Goal: Task Accomplishment & Management: Use online tool/utility

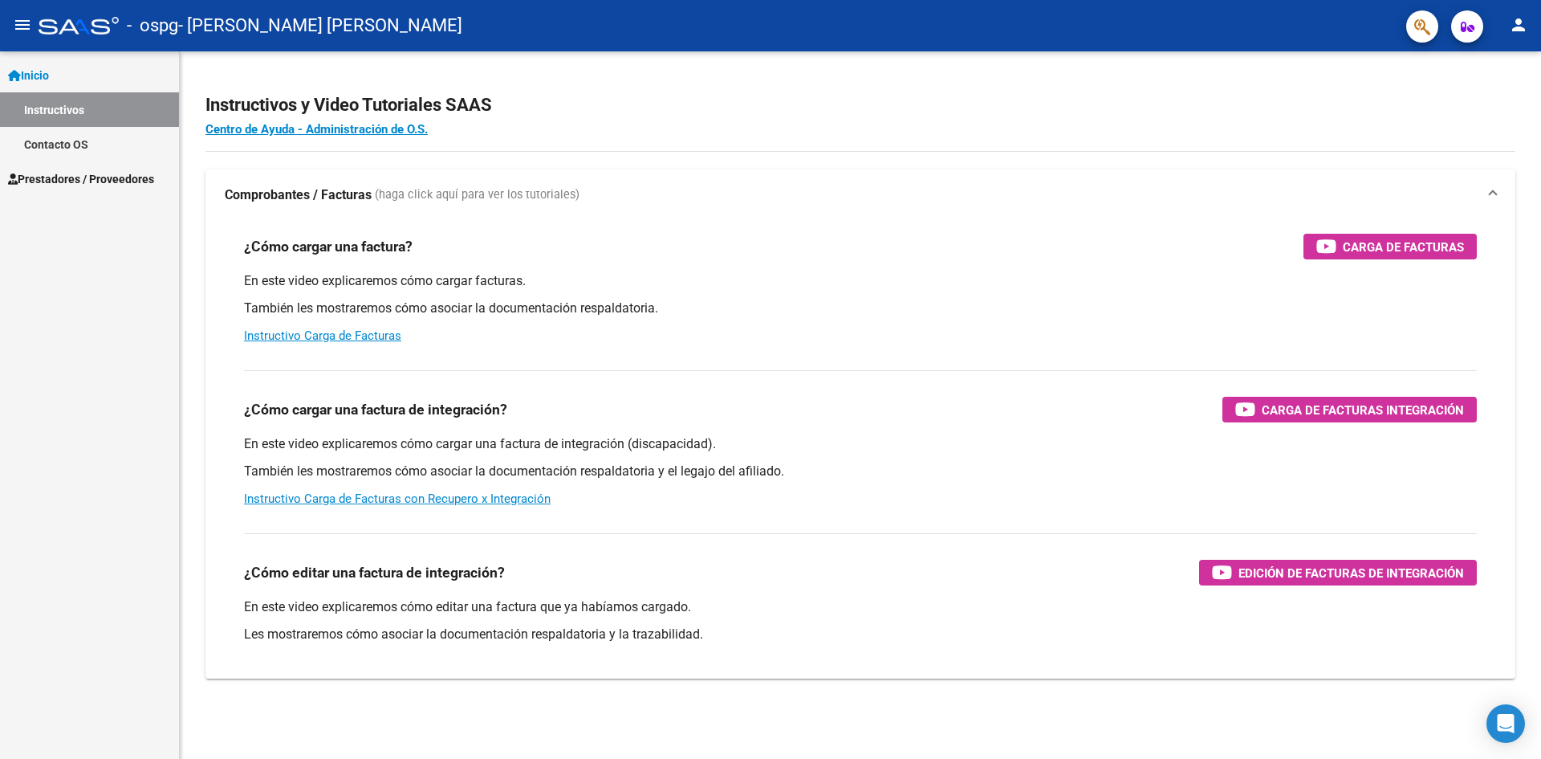
click at [63, 107] on link "Instructivos" at bounding box center [89, 109] width 179 height 35
click at [96, 176] on span "Prestadores / Proveedores" at bounding box center [81, 179] width 146 height 18
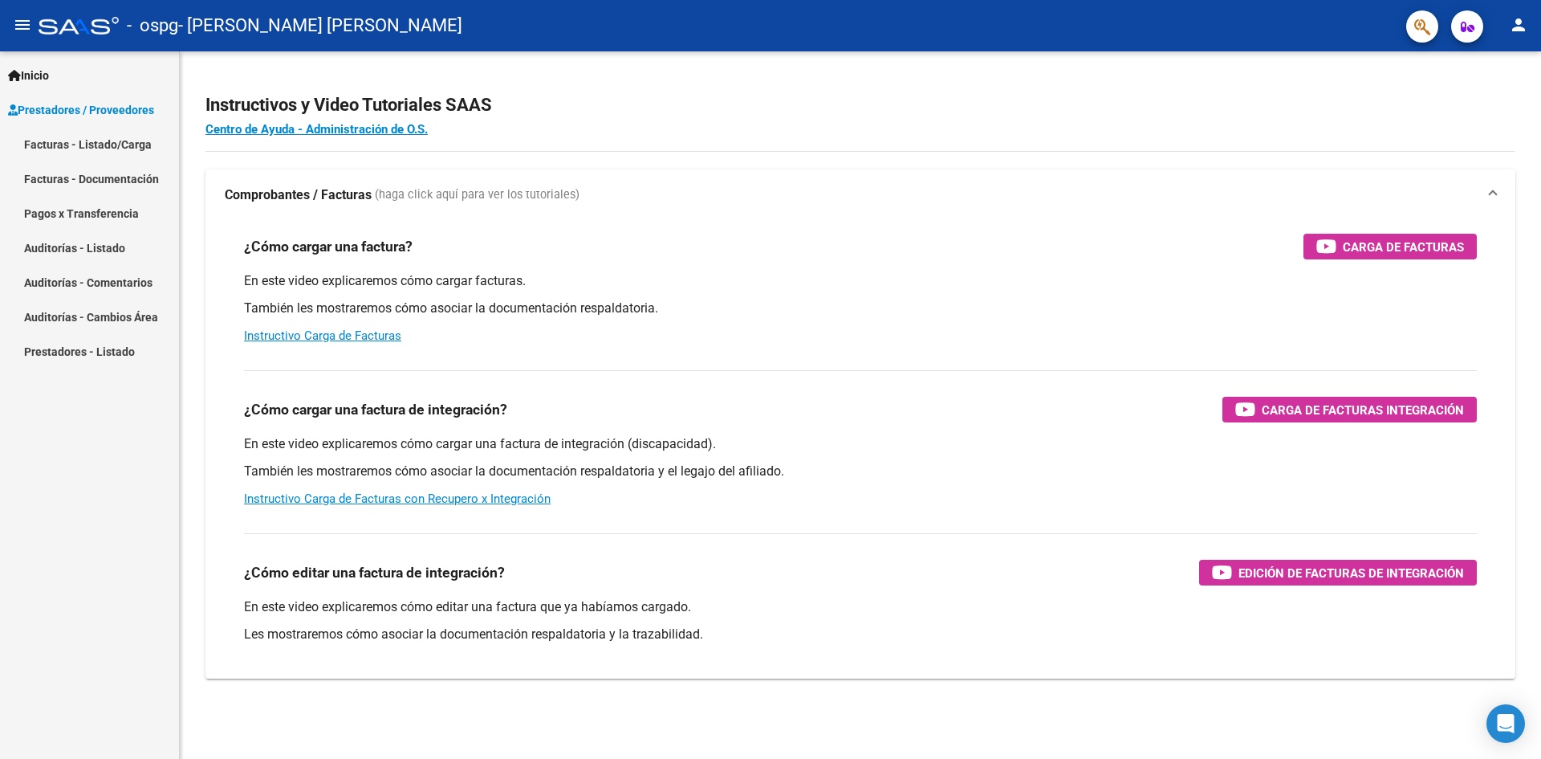
click at [102, 136] on link "Facturas - Listado/Carga" at bounding box center [89, 144] width 179 height 35
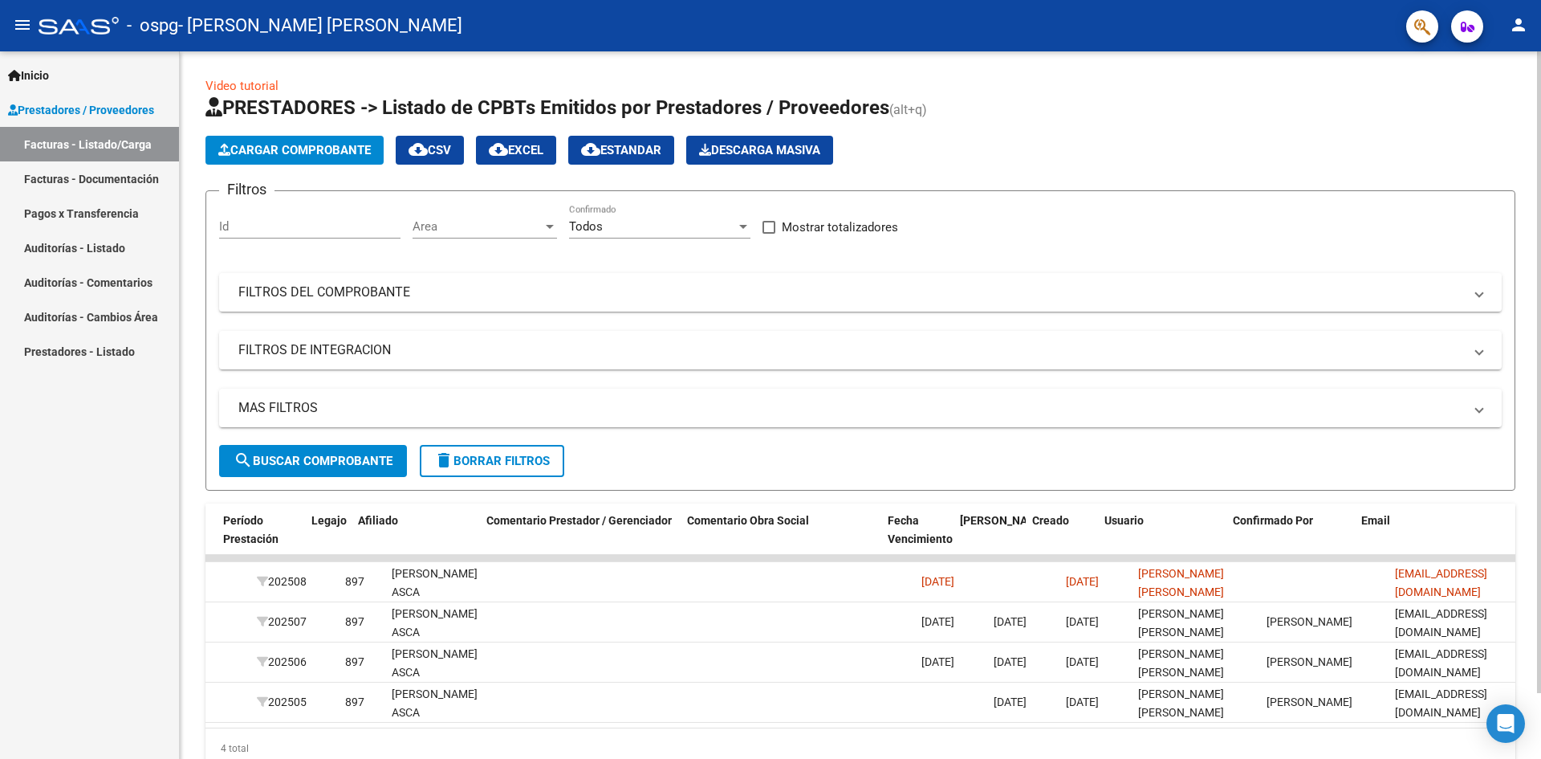
scroll to position [0, 2074]
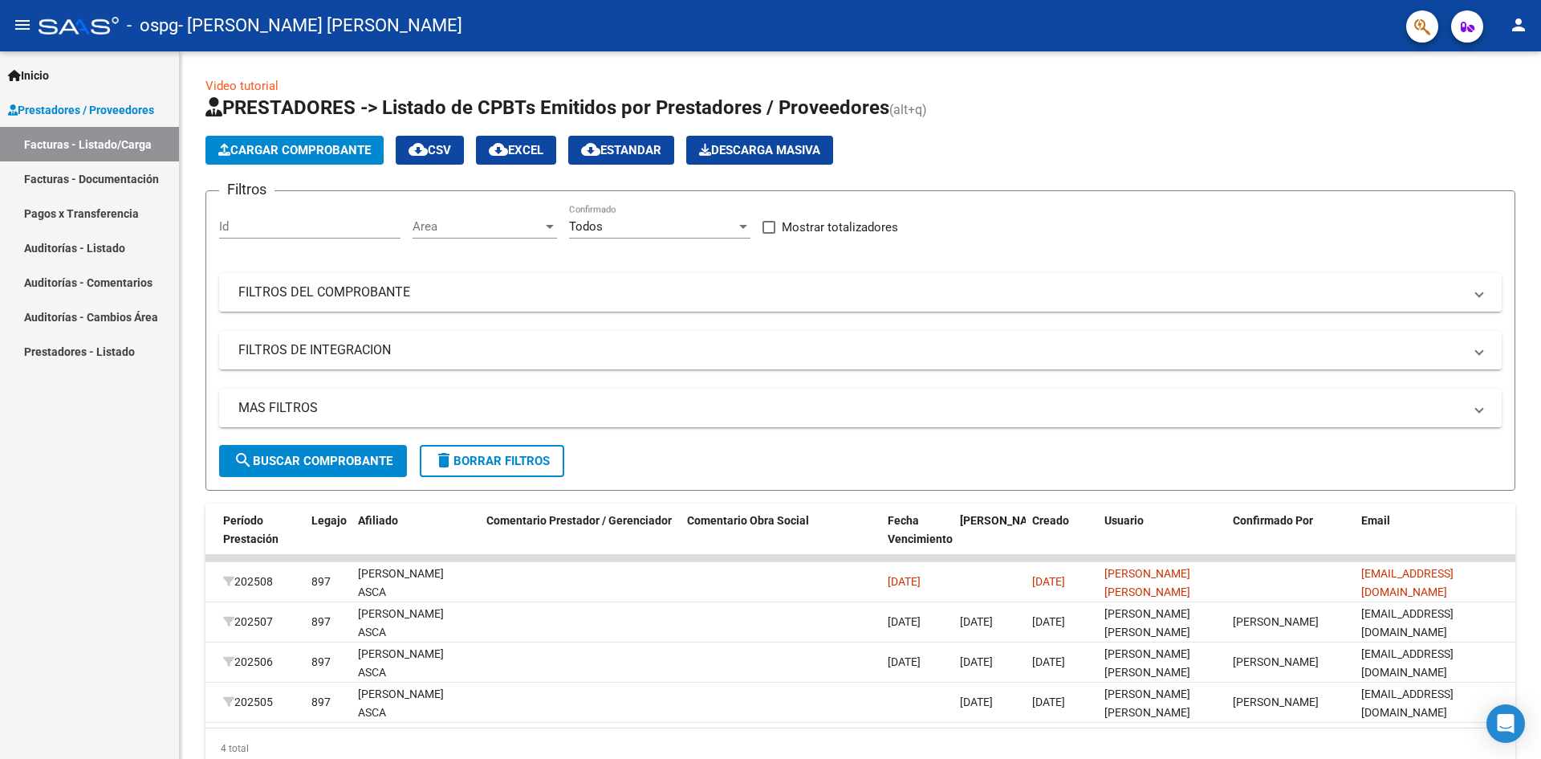
click at [1529, 18] on button "person" at bounding box center [1519, 26] width 32 height 32
click at [1483, 102] on button "exit_to_app Salir" at bounding box center [1486, 106] width 98 height 39
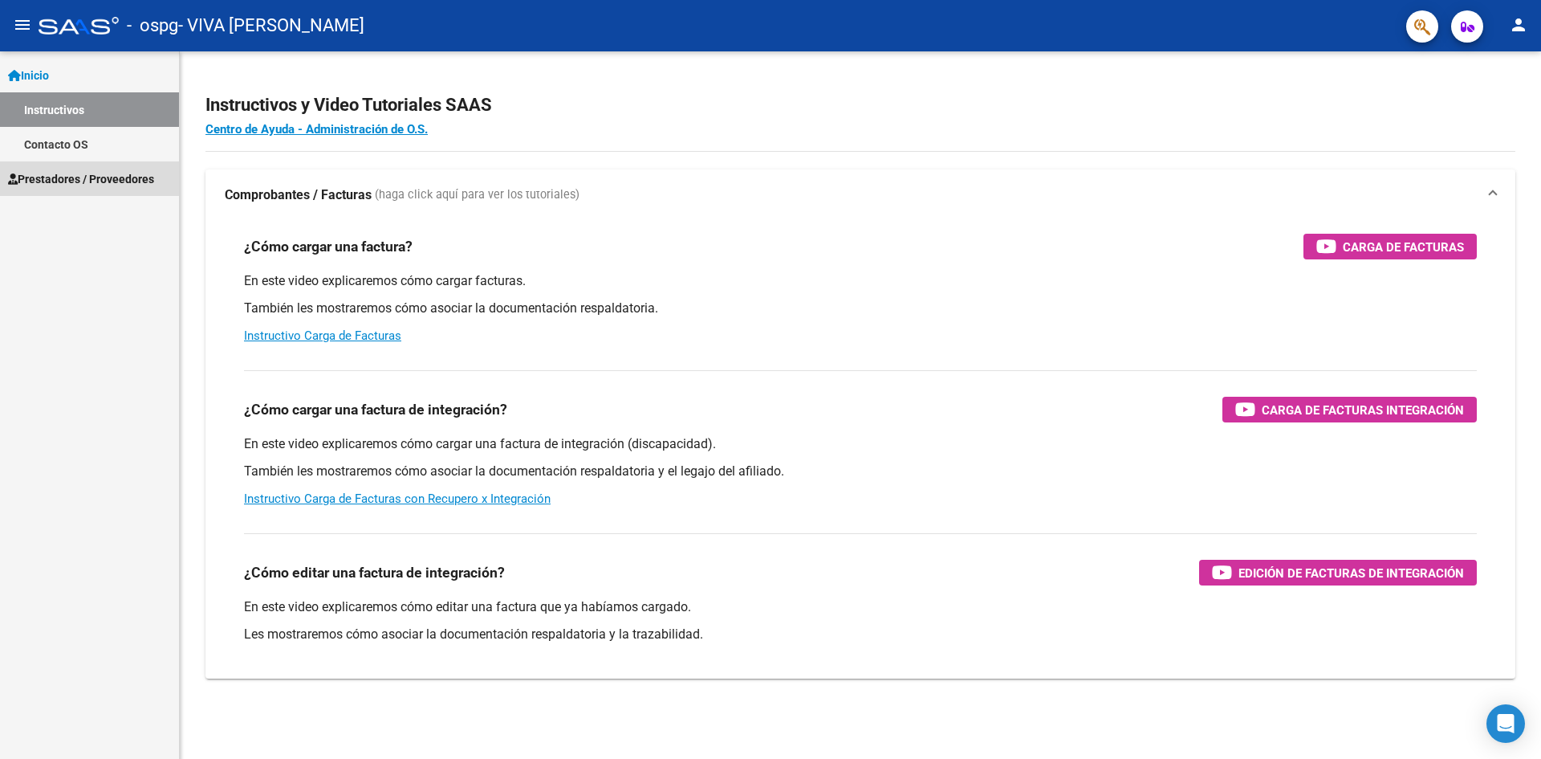
click at [125, 185] on span "Prestadores / Proveedores" at bounding box center [81, 179] width 146 height 18
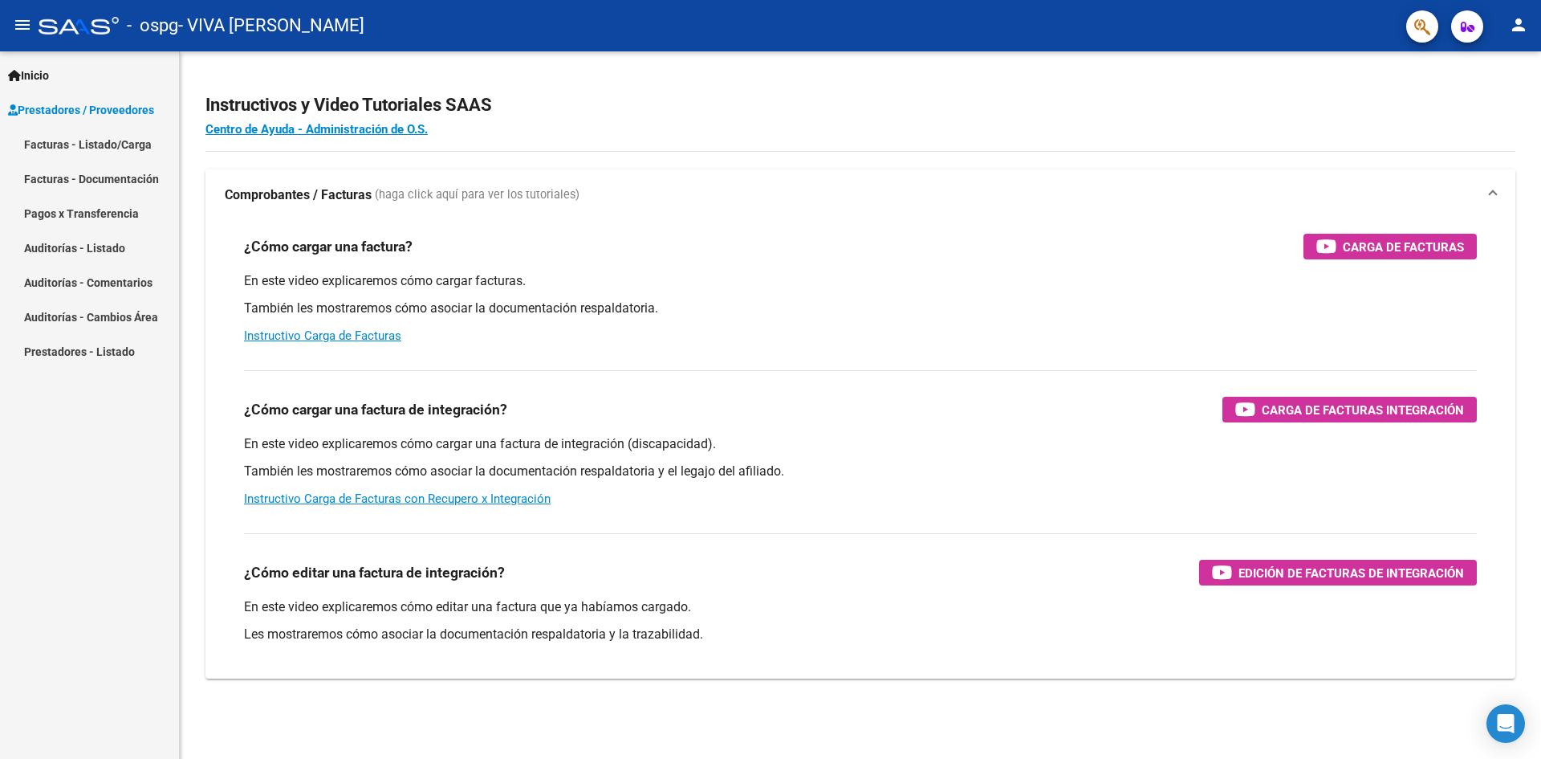
click at [124, 140] on link "Facturas - Listado/Carga" at bounding box center [89, 144] width 179 height 35
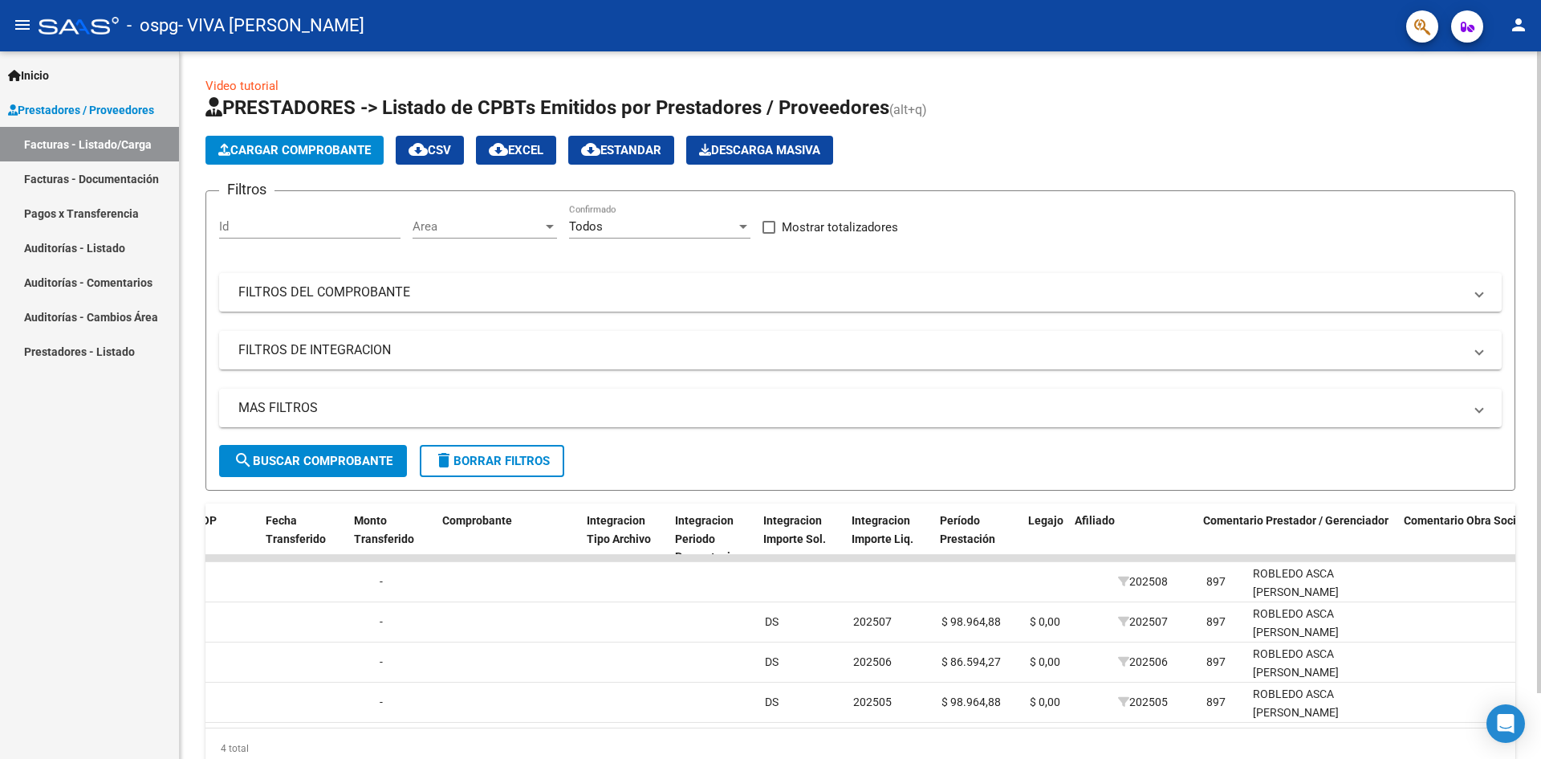
scroll to position [0, 2074]
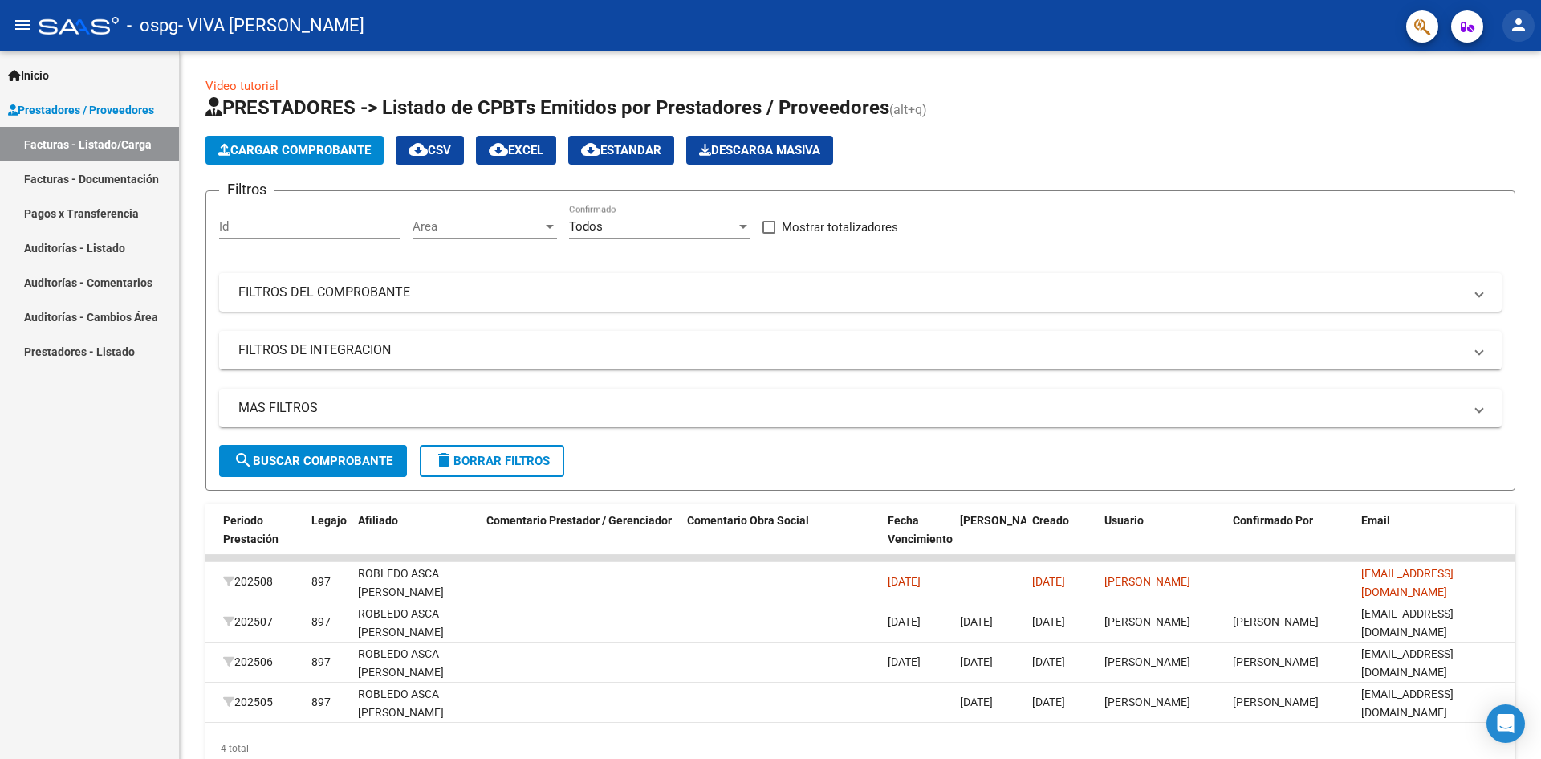
click at [1519, 21] on mat-icon "person" at bounding box center [1518, 24] width 19 height 19
click at [1462, 120] on button "exit_to_app Salir" at bounding box center [1486, 106] width 98 height 39
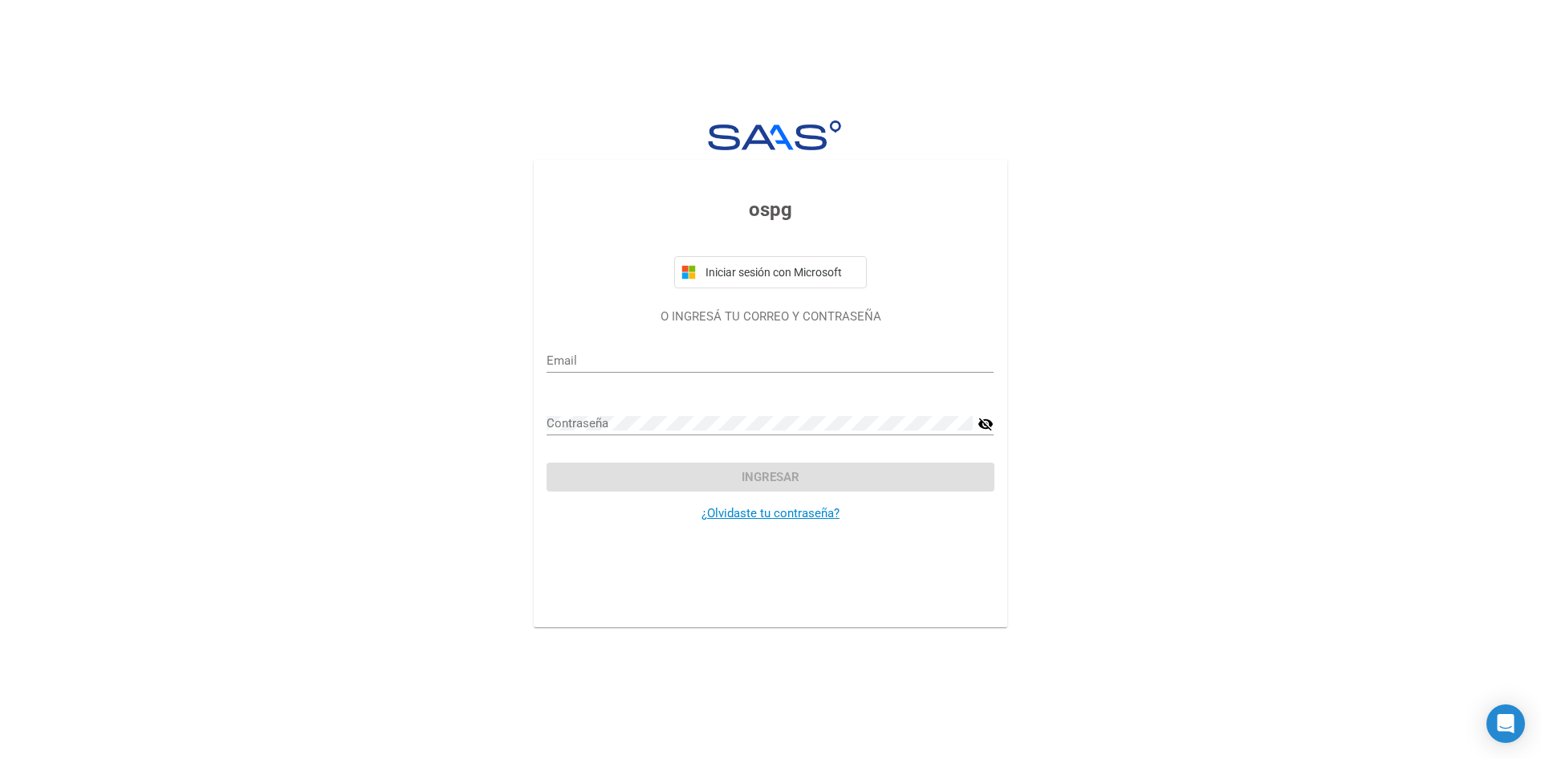
type input "[EMAIL_ADDRESS][DOMAIN_NAME]"
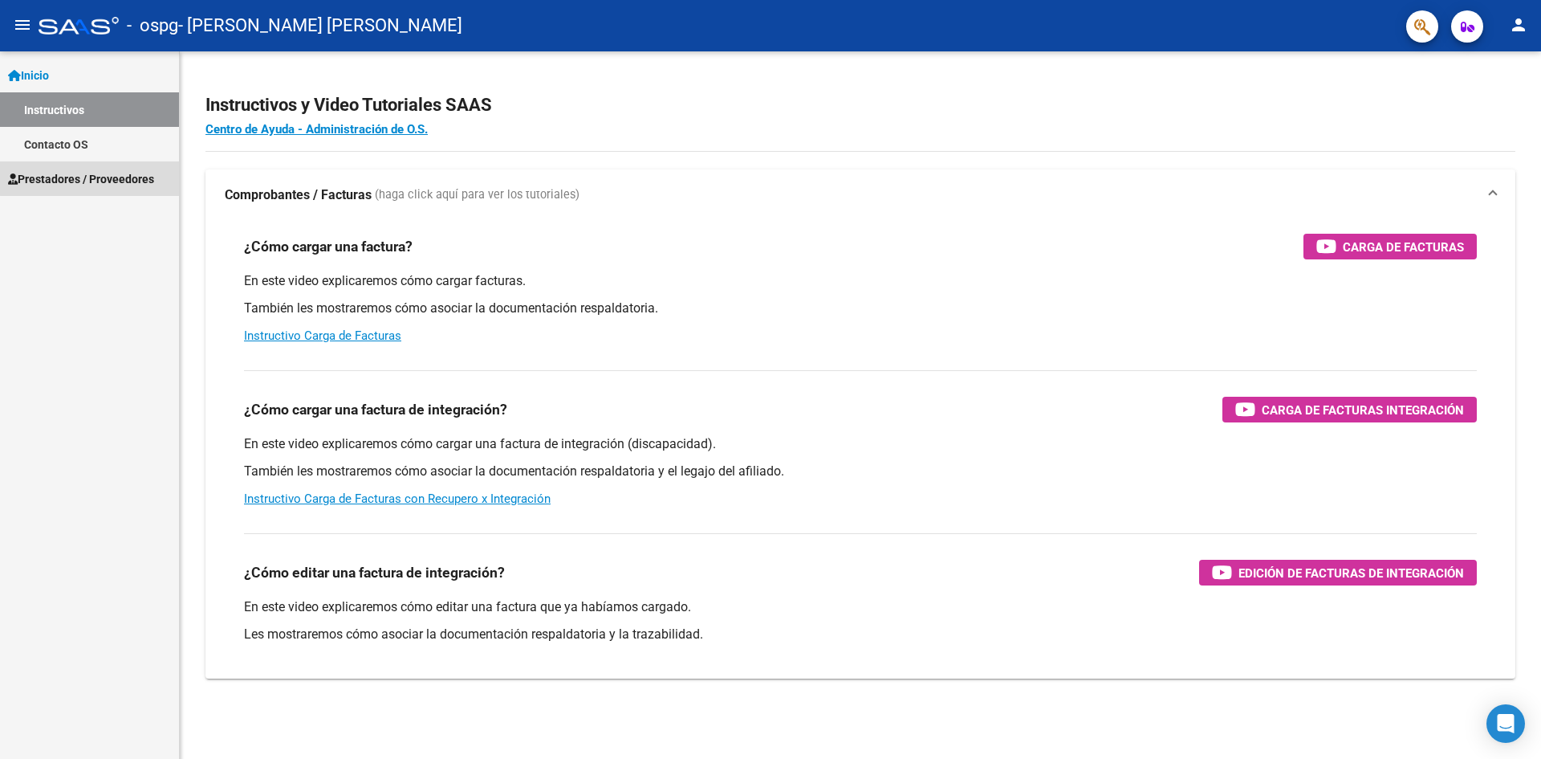
click at [120, 161] on link "Prestadores / Proveedores" at bounding box center [89, 178] width 179 height 35
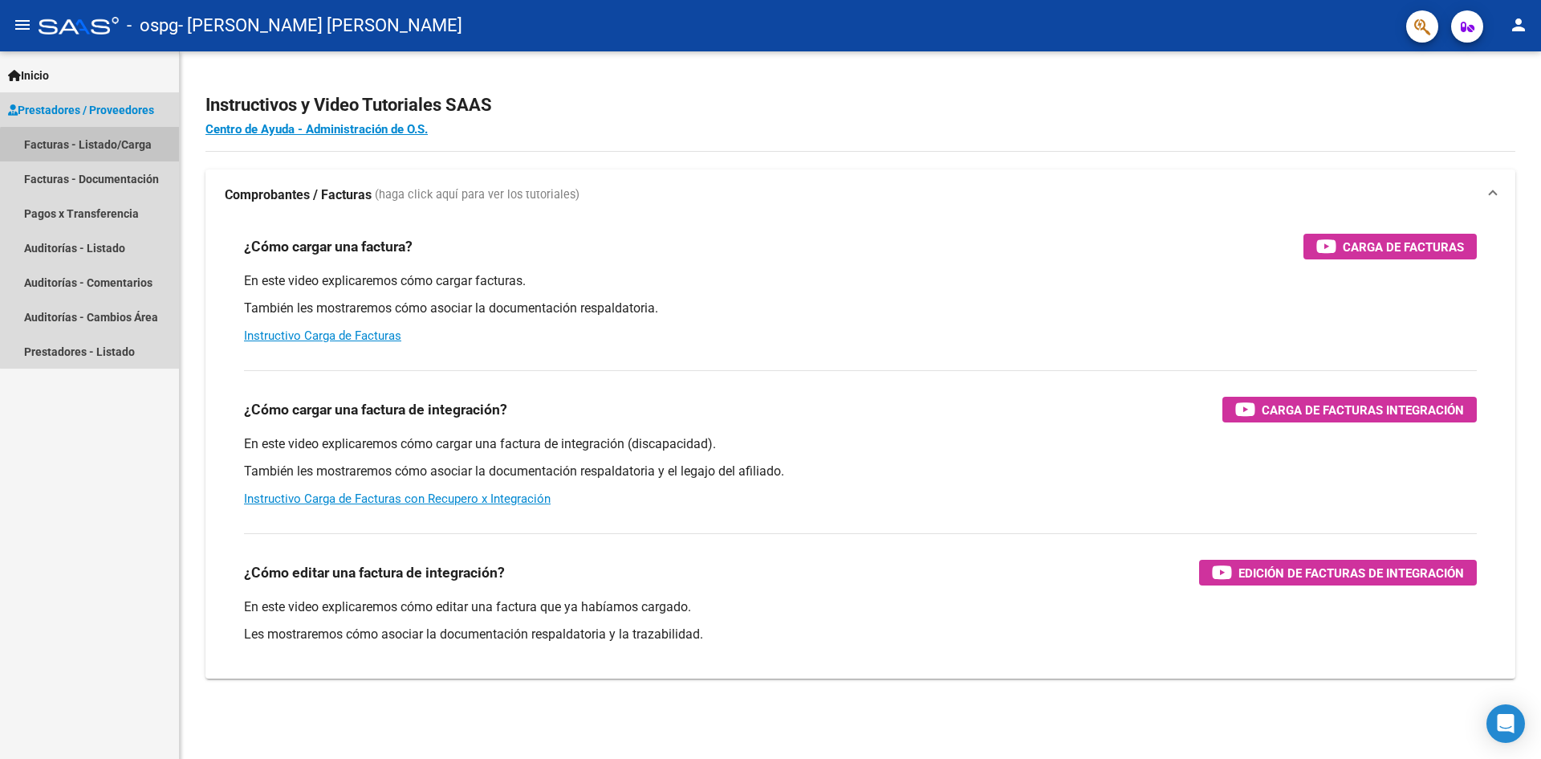
click at [90, 149] on link "Facturas - Listado/Carga" at bounding box center [89, 144] width 179 height 35
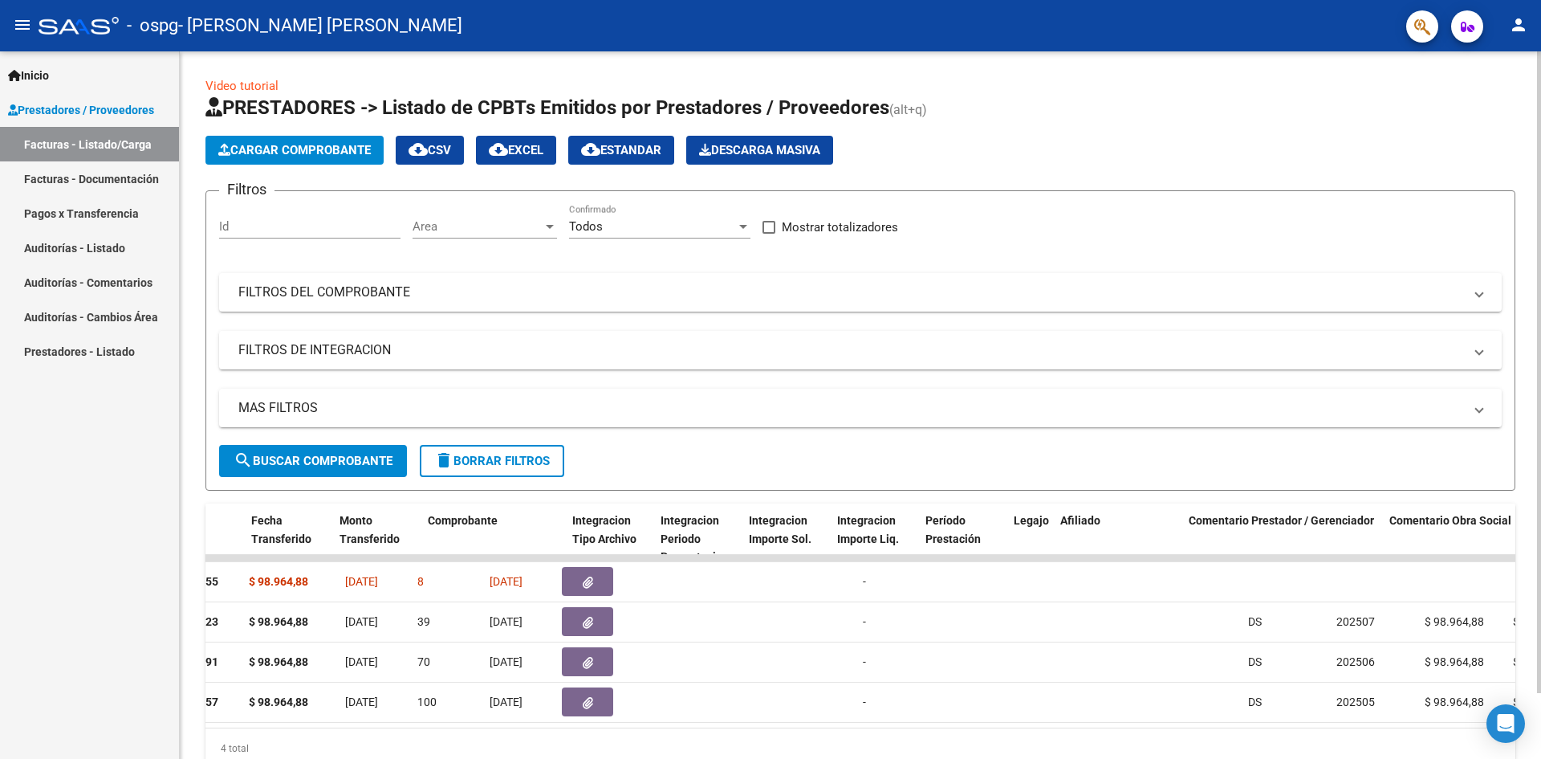
scroll to position [0, 2074]
